Goal: Transaction & Acquisition: Purchase product/service

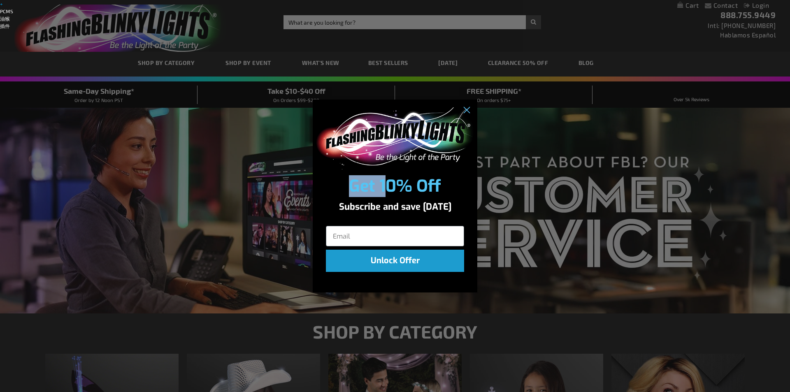
drag, startPoint x: 351, startPoint y: 189, endPoint x: 385, endPoint y: 194, distance: 34.5
click at [385, 194] on span "Get 10% Off" at bounding box center [395, 186] width 92 height 22
click at [354, 187] on span "Get 10% Off" at bounding box center [395, 186] width 92 height 22
drag, startPoint x: 466, startPoint y: 112, endPoint x: 400, endPoint y: 112, distance: 65.0
click at [466, 112] on icon "Close dialog" at bounding box center [467, 111] width 6 height 6
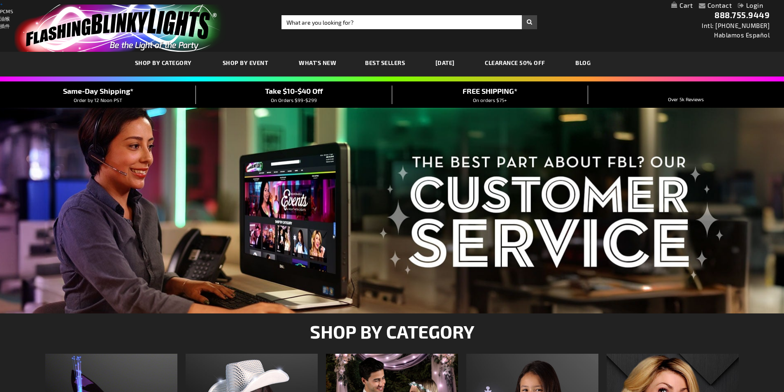
click at [3, 7] on link "+" at bounding box center [1, 4] width 3 height 6
click at [3, 7] on link "–" at bounding box center [1, 4] width 3 height 6
click at [538, 61] on link "CLEARANCE 50% OFF" at bounding box center [515, 63] width 73 height 28
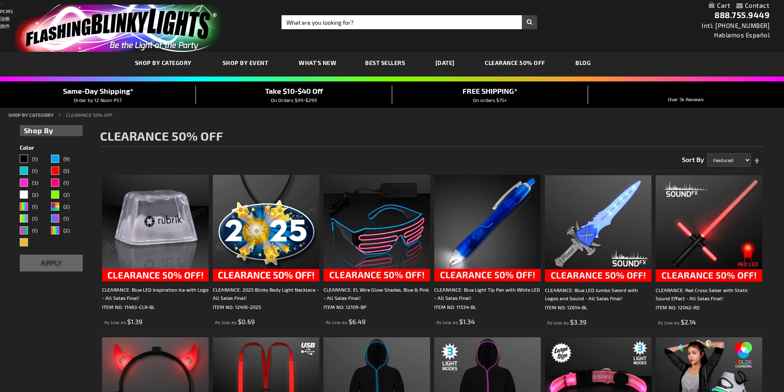
click at [3, 5] on link "+" at bounding box center [1, 4] width 3 height 6
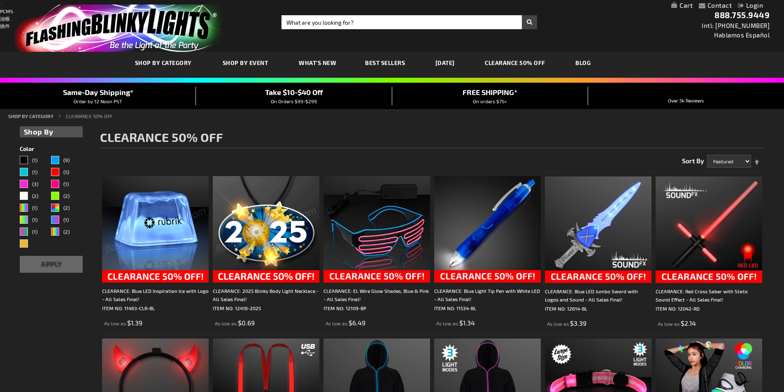
click at [3, 7] on link "–" at bounding box center [1, 4] width 3 height 6
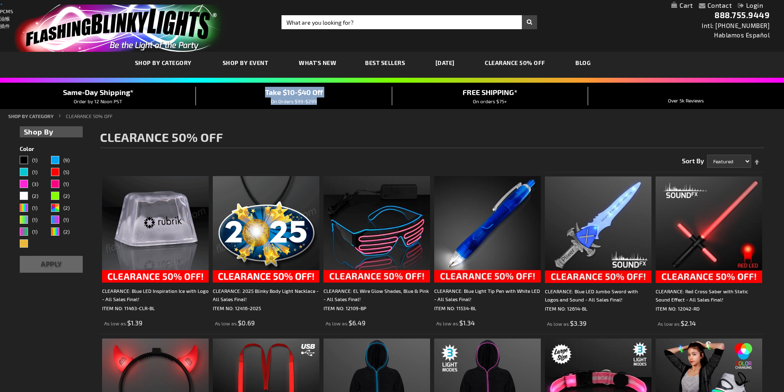
drag, startPoint x: 215, startPoint y: 89, endPoint x: 328, endPoint y: 104, distance: 114.2
click at [328, 104] on div "Take $10-$40 Off On Orders $99-$299" at bounding box center [294, 96] width 196 height 18
copy div "Take $10-$40 Off On Orders $99-$299"
click at [305, 100] on span "On Orders $99-$299" at bounding box center [294, 101] width 46 height 6
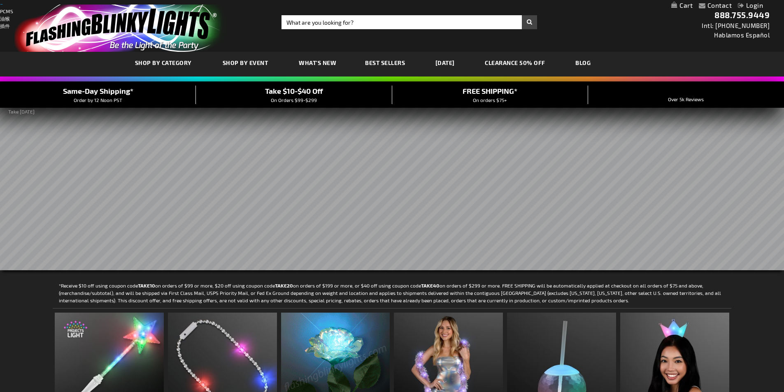
click at [3, 7] on link "–" at bounding box center [1, 4] width 3 height 6
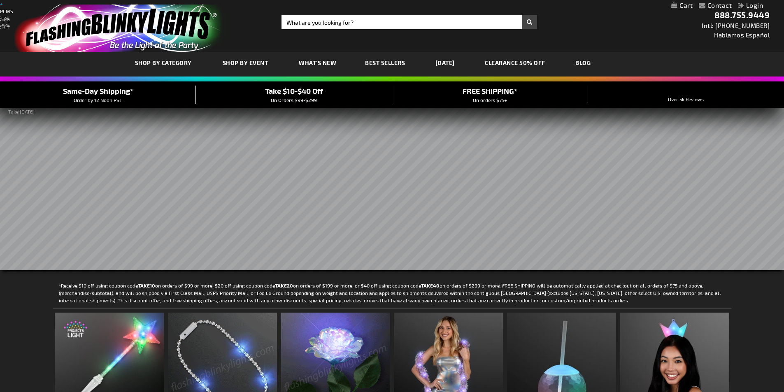
click at [2, 4] on link "+" at bounding box center [1, 4] width 3 height 6
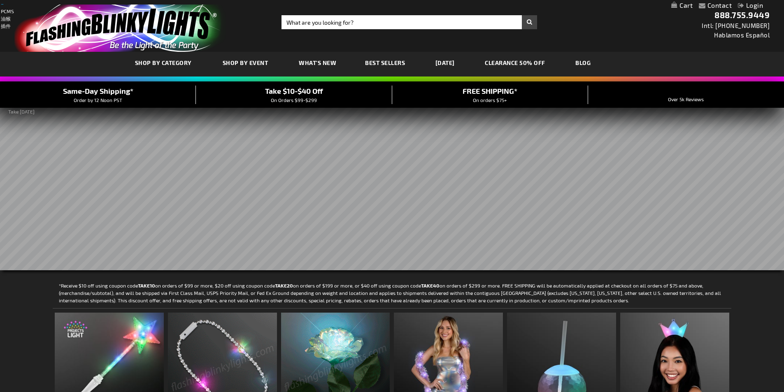
click at [4, 7] on link "–" at bounding box center [2, 4] width 3 height 6
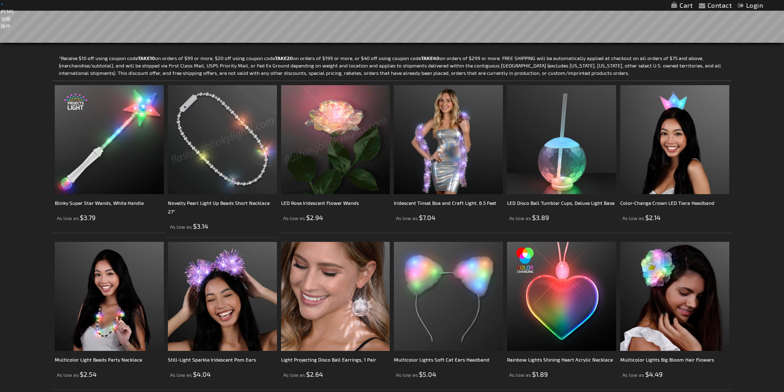
scroll to position [247, 0]
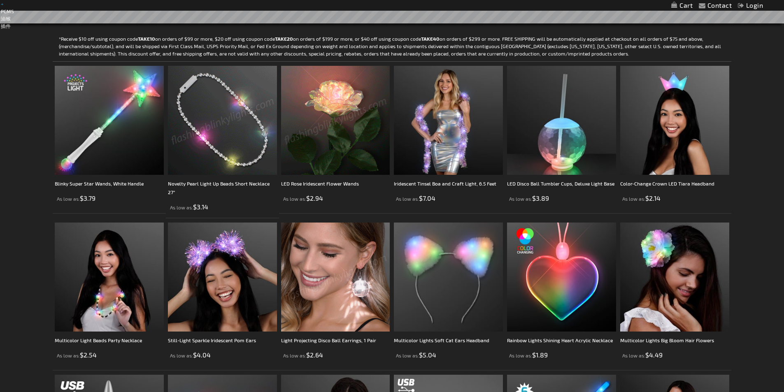
click at [322, 143] on img at bounding box center [335, 120] width 109 height 109
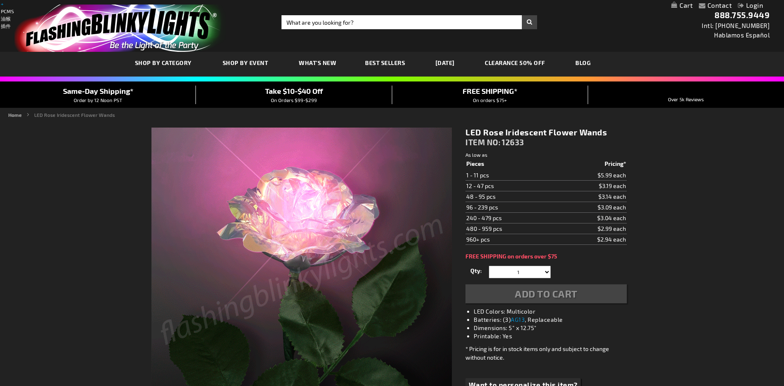
drag, startPoint x: 465, startPoint y: 132, endPoint x: 611, endPoint y: 128, distance: 146.2
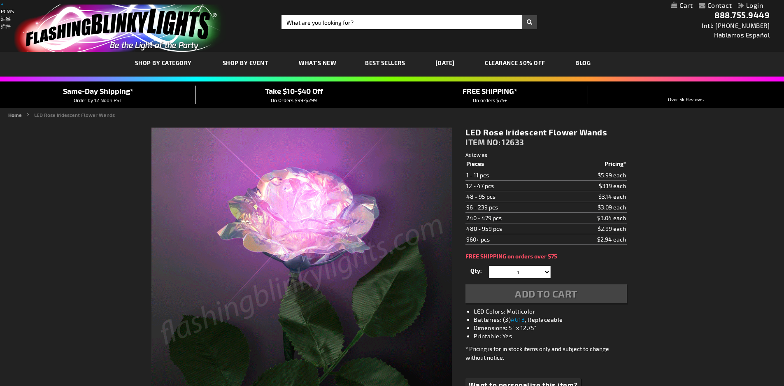
click at [611, 128] on div "LED Rose Iridescent Flower Wands ITEM NO: 12633 As low as $2.94 Pieces Pricing*…" at bounding box center [545, 272] width 173 height 302
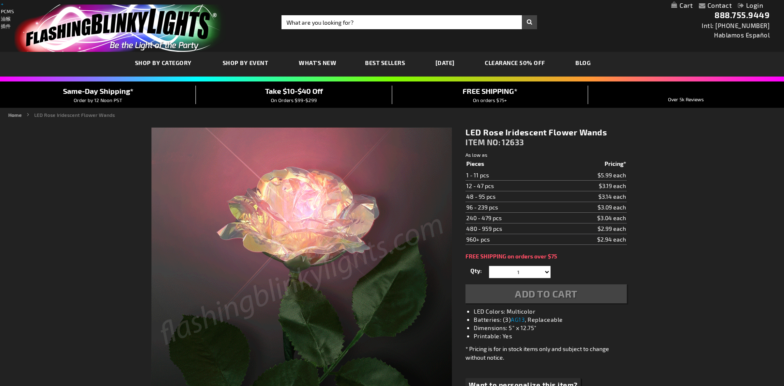
copy h1 "LED Rose Iridescent Flower Wands"
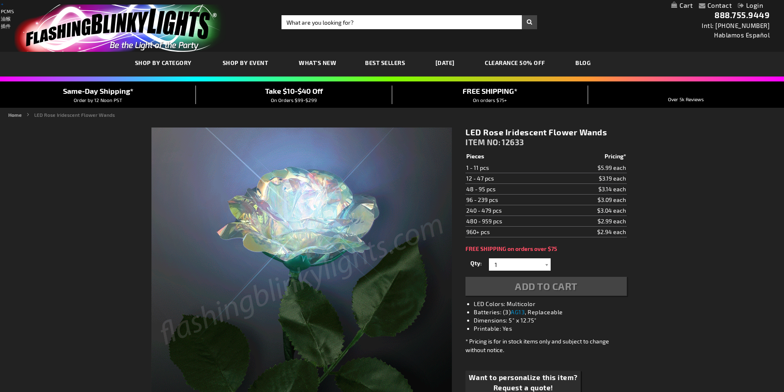
click at [4, 7] on link "+" at bounding box center [2, 4] width 3 height 6
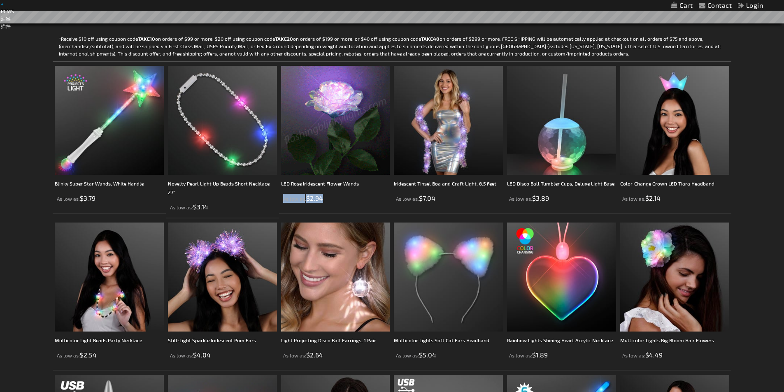
drag, startPoint x: 283, startPoint y: 200, endPoint x: 324, endPoint y: 200, distance: 40.3
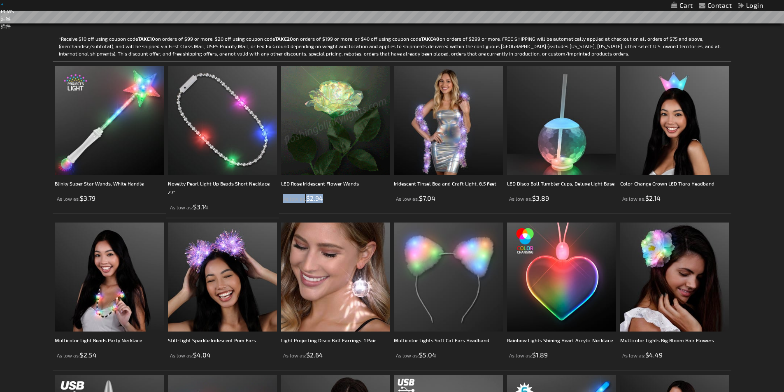
click at [324, 200] on div "As low as $2.94" at bounding box center [335, 198] width 109 height 9
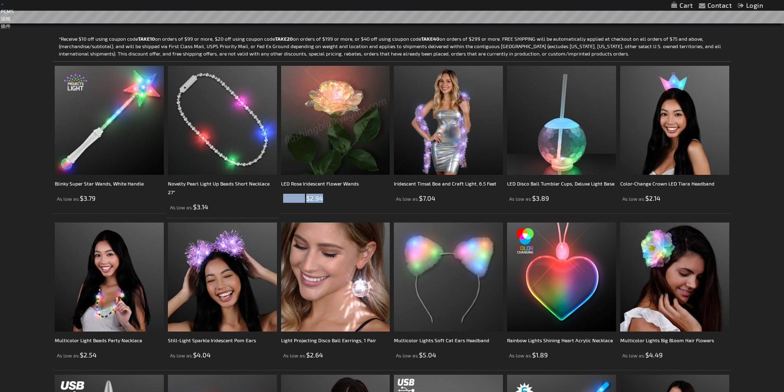
copy span "As low as $2.94"
